Goal: Register for event/course

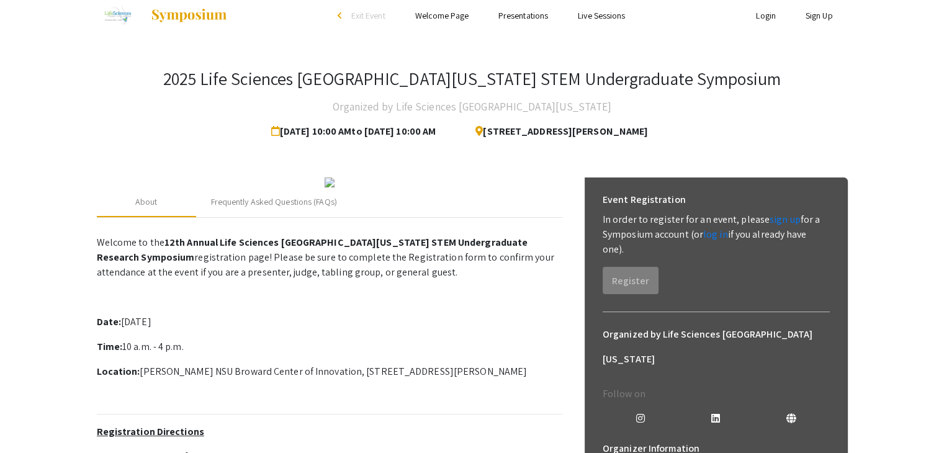
scroll to position [12, 0]
click at [307, 209] on div "Frequently Asked Questions (FAQs)" at bounding box center [274, 202] width 126 height 13
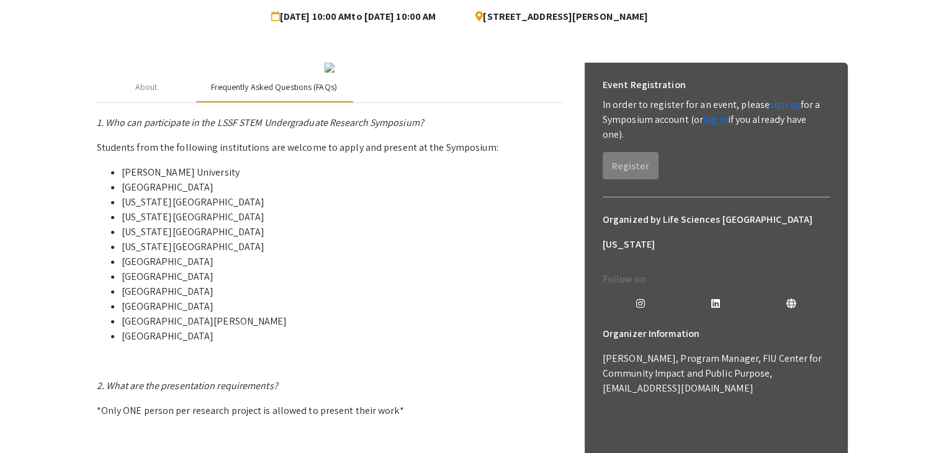
scroll to position [0, 0]
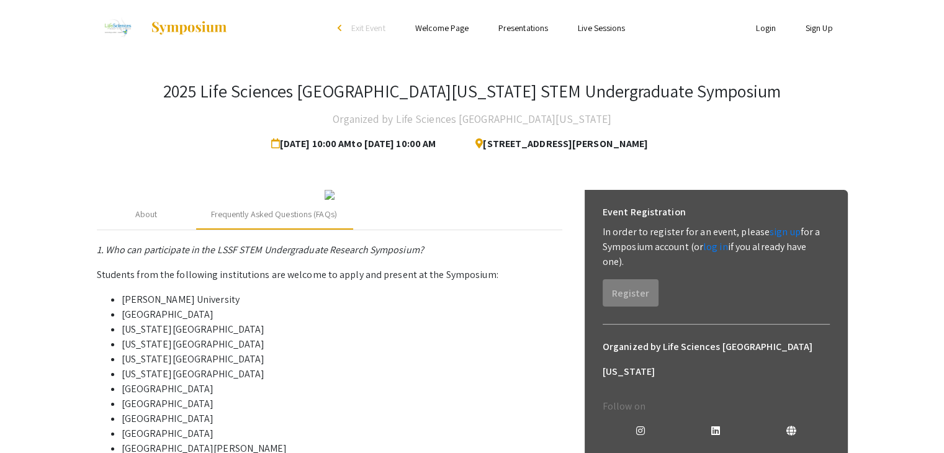
click at [598, 32] on link "Live Sessions" at bounding box center [601, 27] width 47 height 11
click at [605, 26] on link "Live Sessions" at bounding box center [601, 27] width 47 height 11
click at [596, 26] on link "Live Sessions" at bounding box center [601, 27] width 47 height 11
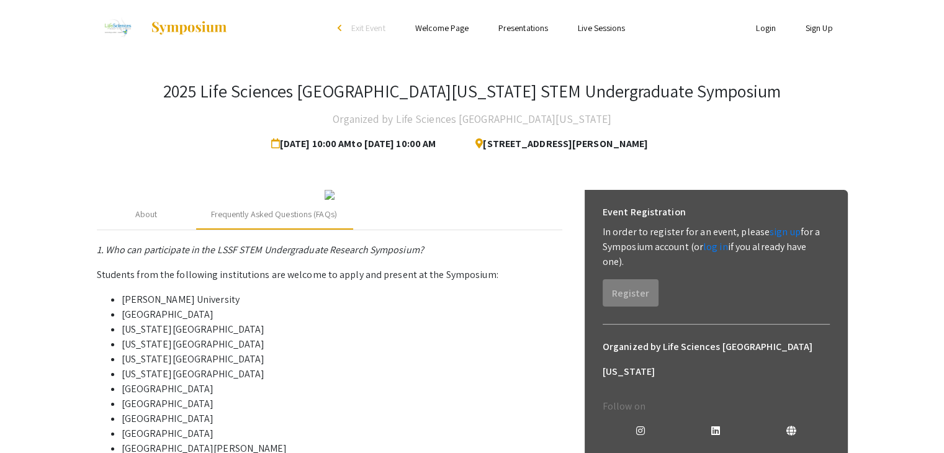
click at [596, 26] on link "Live Sessions" at bounding box center [601, 27] width 47 height 11
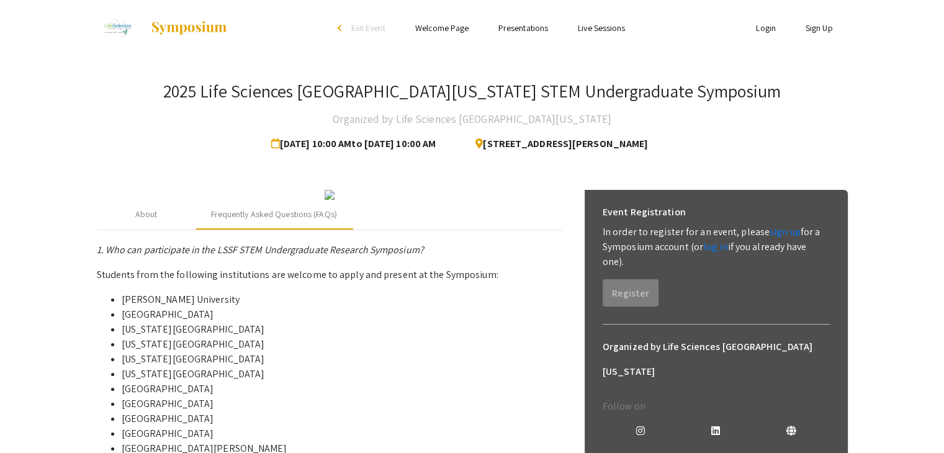
click at [439, 30] on link "Welcome Page" at bounding box center [441, 27] width 53 height 11
drag, startPoint x: 439, startPoint y: 30, endPoint x: 745, endPoint y: 124, distance: 319.3
click at [745, 124] on div "2025 Life Sciences [GEOGRAPHIC_DATA][US_STATE] STEM Undergraduate Symposium Org…" at bounding box center [472, 119] width 751 height 76
